Goal: Information Seeking & Learning: Learn about a topic

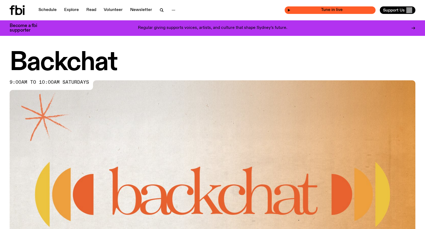
click at [345, 10] on span "Tune in live" at bounding box center [332, 10] width 82 height 4
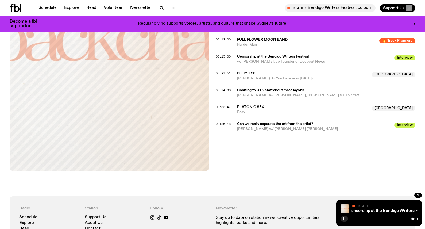
scroll to position [241, 0]
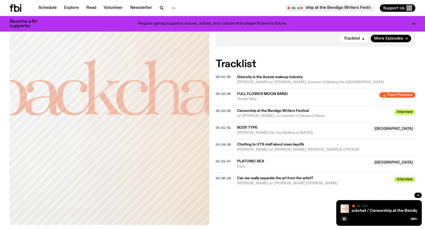
click at [232, 188] on div "On Air Now Talk This episode was produced by: Nyaboth Chuol, Holly Payne, Olivi…" at bounding box center [212, 105] width 425 height 292
click at [282, 181] on div "On Air Now Talk This episode was produced by: Nyaboth Chuol, Holly Payne, Olivi…" at bounding box center [212, 105] width 425 height 292
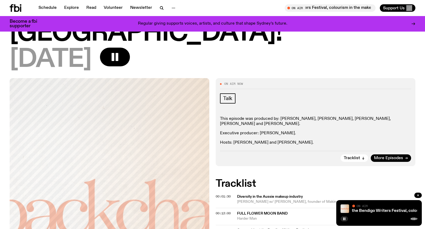
scroll to position [62, 0]
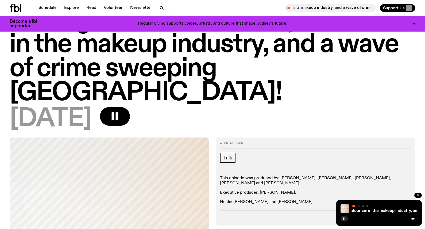
click at [265, 107] on div "23.08.25" at bounding box center [213, 119] width 406 height 24
click at [265, 82] on h1 "Backchat / Censorship at the Bendigo Writers Festival, colourism in the makeup …" at bounding box center [213, 44] width 406 height 120
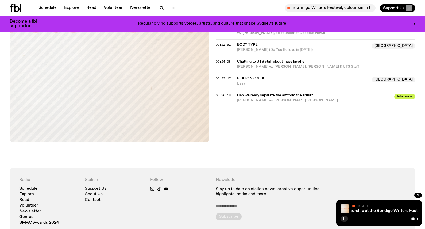
scroll to position [329, 0]
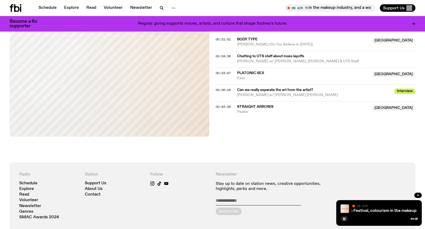
click at [333, 112] on div "On Air Now Talk This episode was produced by: Nyaboth Chuol, Holly Payne, Olivi…" at bounding box center [212, 16] width 425 height 292
click at [262, 122] on div "On Air Now Talk This episode was produced by: Nyaboth Chuol, Holly Payne, Olivi…" at bounding box center [212, 16] width 425 height 292
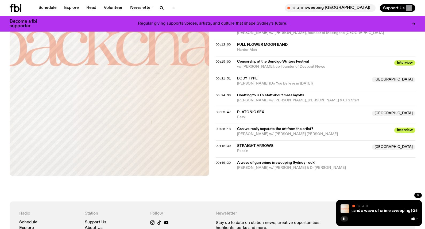
scroll to position [300, 0]
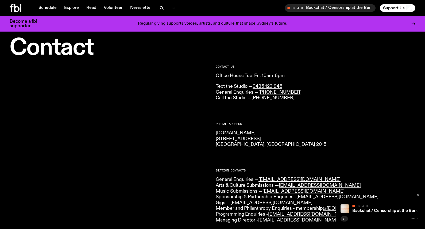
scroll to position [10, 0]
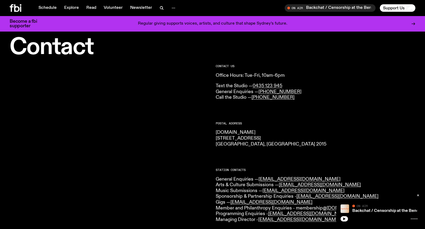
click at [287, 75] on p "Office Hours: Tue-Fri, 10am-6pm" at bounding box center [316, 76] width 200 height 6
click at [283, 75] on p "Office Hours: Tue-Fri, 10am-6pm" at bounding box center [316, 76] width 200 height 6
drag, startPoint x: 337, startPoint y: 73, endPoint x: 365, endPoint y: 58, distance: 32.0
click at [340, 71] on div "CONTACT US Office Hours: Tue-Fri, 10am-6pm Text the Studio — 0435 123 945 Gener…" at bounding box center [316, 83] width 200 height 36
click at [338, 70] on div "CONTACT US Office Hours: Tue-Fri, 10am-6pm Text the Studio — 0435 123 945 Gener…" at bounding box center [316, 83] width 200 height 36
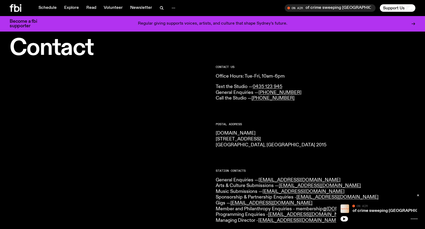
scroll to position [9, 0]
